Goal: Download file/media

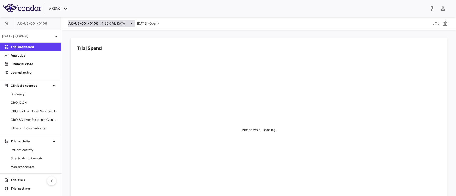
click at [92, 22] on span "AK-US-001-0106" at bounding box center [83, 23] width 30 height 4
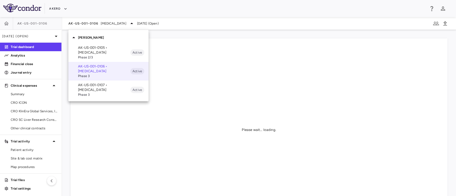
click at [83, 51] on p "AK-US-001-0105 • [MEDICAL_DATA]" at bounding box center [104, 50] width 52 height 10
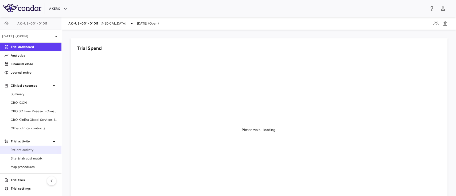
click at [27, 152] on span "Patient activity" at bounding box center [34, 150] width 47 height 5
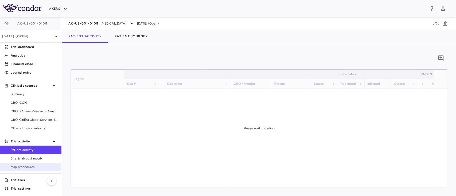
click at [18, 166] on span "Map procedures" at bounding box center [34, 167] width 47 height 5
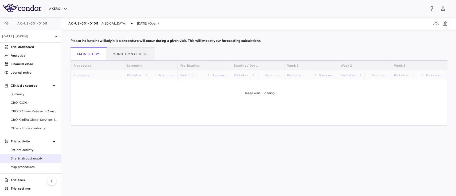
click at [25, 155] on div "Site & lab cost matrix" at bounding box center [30, 159] width 61 height 9
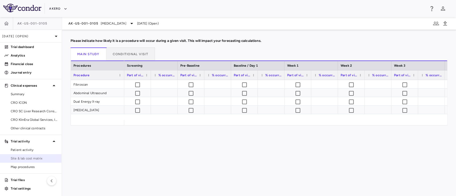
click at [16, 160] on span "Site & lab cost matrix" at bounding box center [34, 158] width 47 height 5
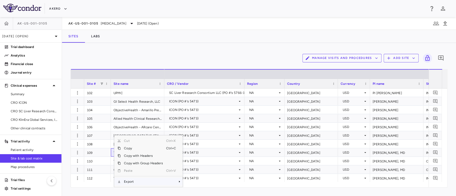
click at [132, 180] on span "Export" at bounding box center [143, 181] width 45 height 7
click at [195, 180] on span "Excel Export" at bounding box center [200, 181] width 25 height 7
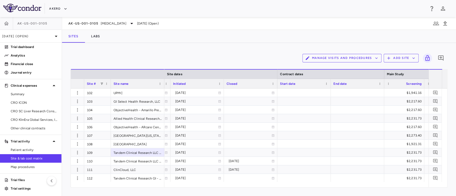
scroll to position [0, 378]
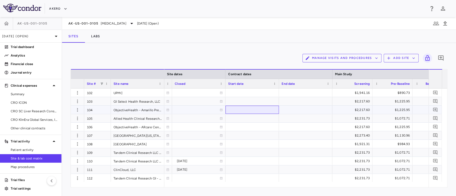
click at [274, 111] on div at bounding box center [252, 110] width 53 height 8
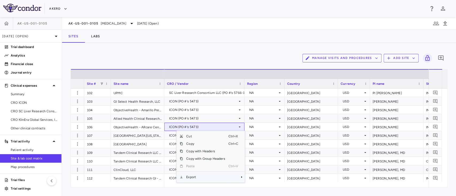
click at [197, 175] on span "Export" at bounding box center [205, 177] width 45 height 7
click at [256, 182] on span "Excel Export" at bounding box center [262, 181] width 25 height 7
